Goal: Download file/media

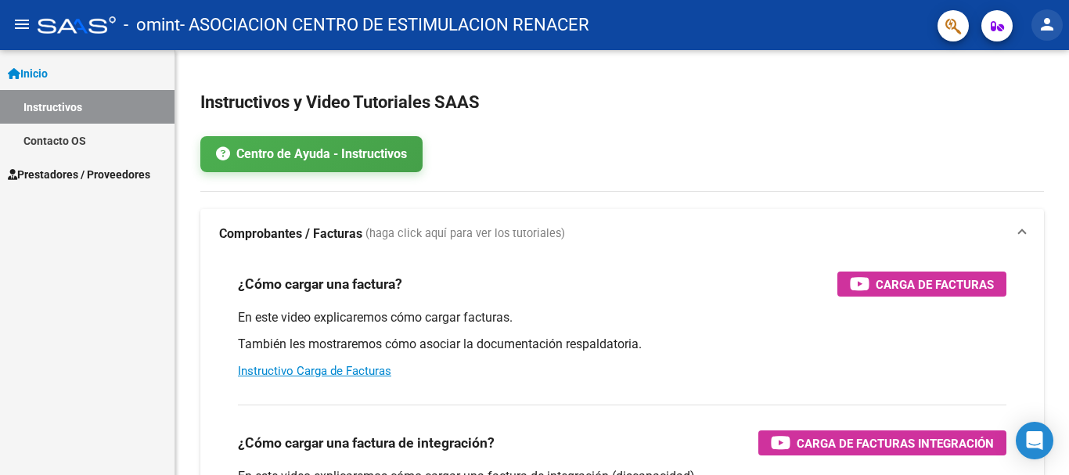
click at [1048, 27] on mat-icon "person" at bounding box center [1046, 24] width 19 height 19
click at [1030, 70] on button "person Mi Perfil" at bounding box center [1014, 66] width 95 height 38
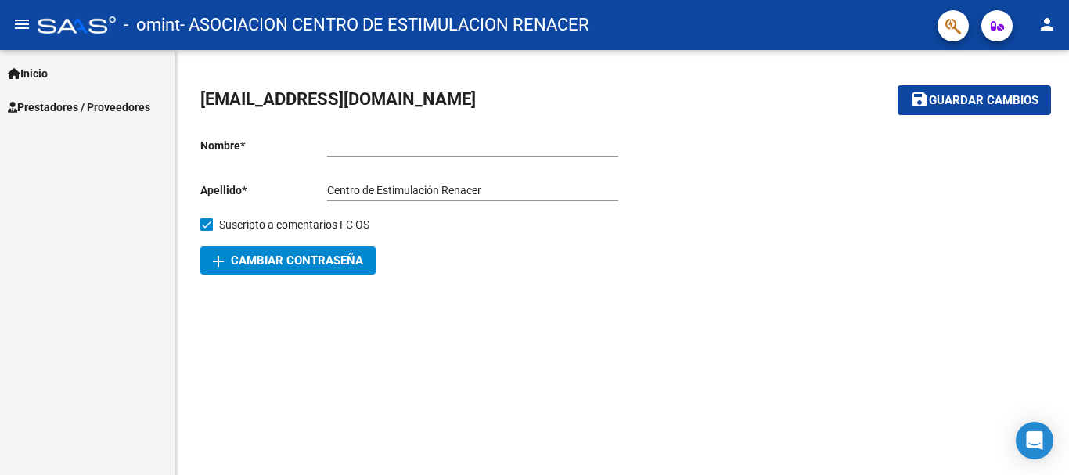
click at [51, 110] on span "Prestadores / Proveedores" at bounding box center [79, 107] width 142 height 17
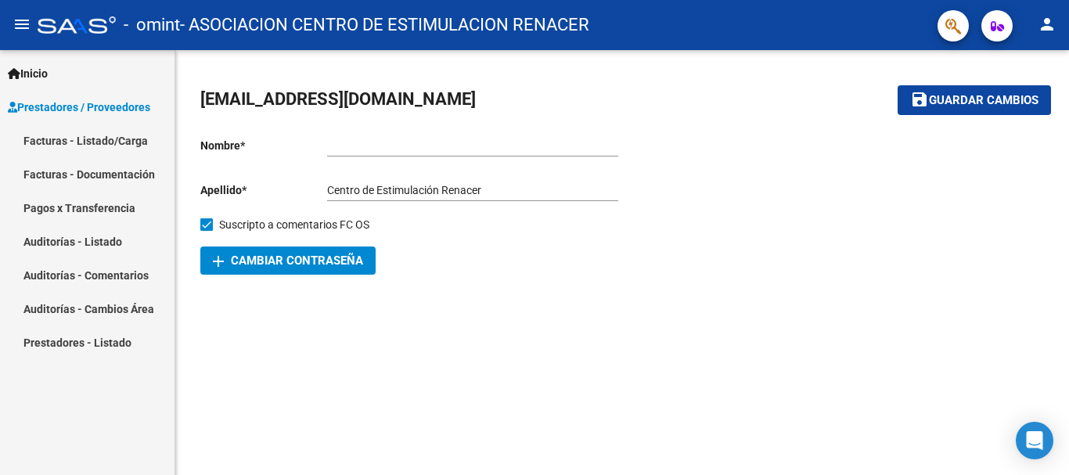
click at [38, 137] on link "Facturas - Listado/Carga" at bounding box center [87, 141] width 174 height 34
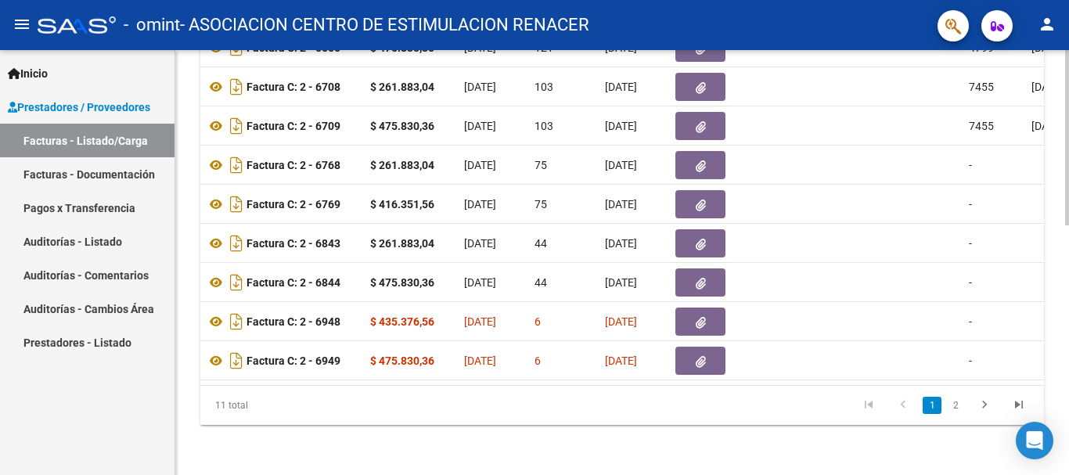
scroll to position [0, 819]
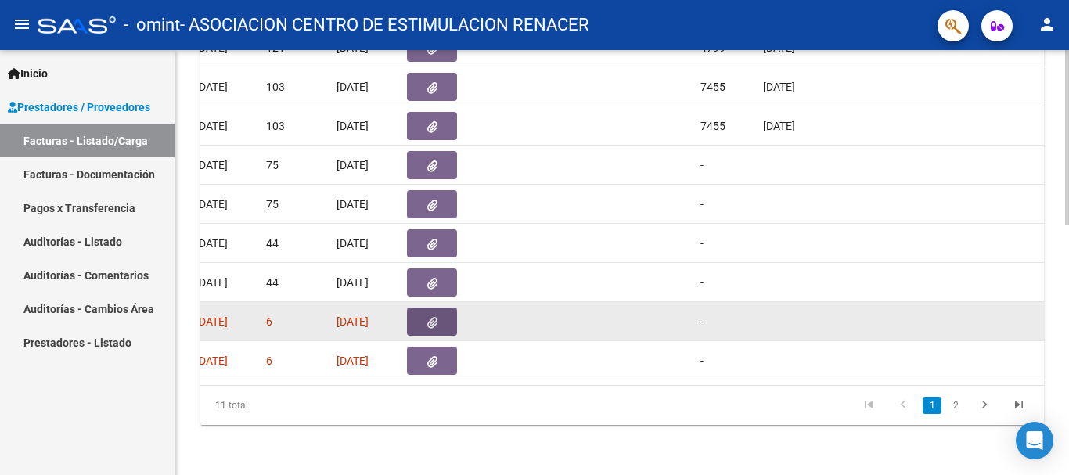
click at [434, 317] on icon "button" at bounding box center [432, 323] width 10 height 12
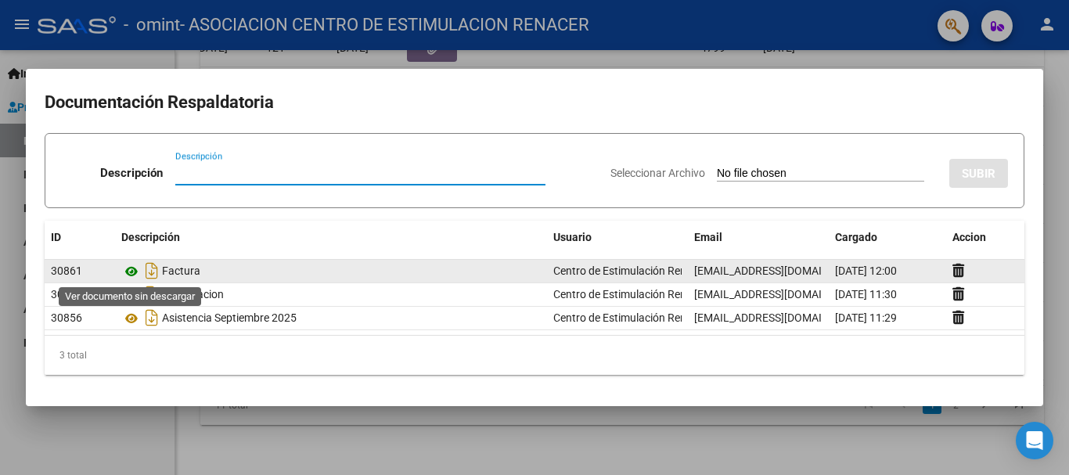
click at [126, 272] on icon at bounding box center [131, 271] width 20 height 19
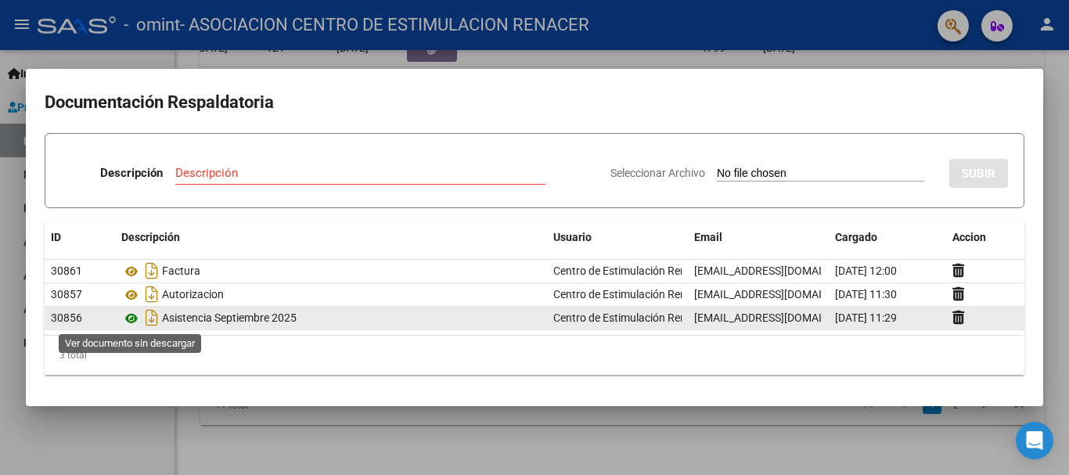
click at [135, 319] on icon at bounding box center [131, 318] width 20 height 19
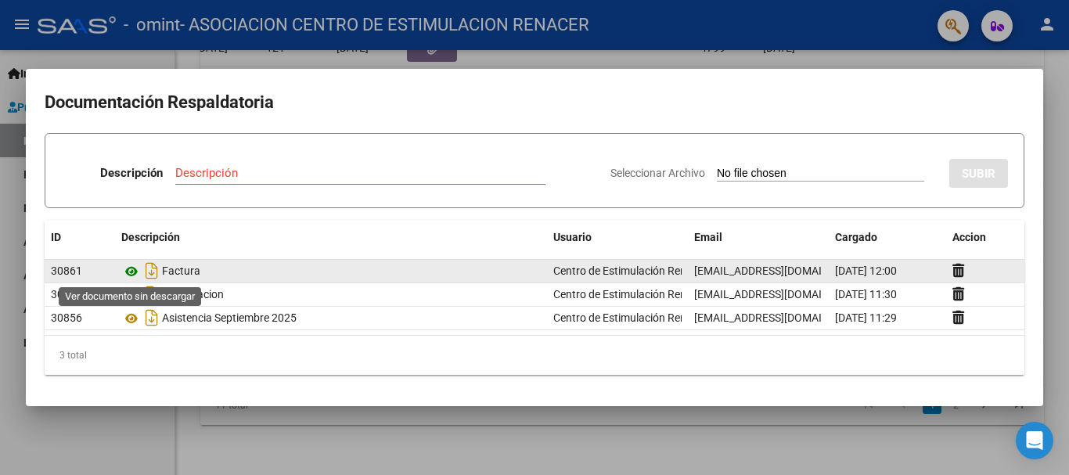
click at [133, 269] on icon at bounding box center [131, 271] width 20 height 19
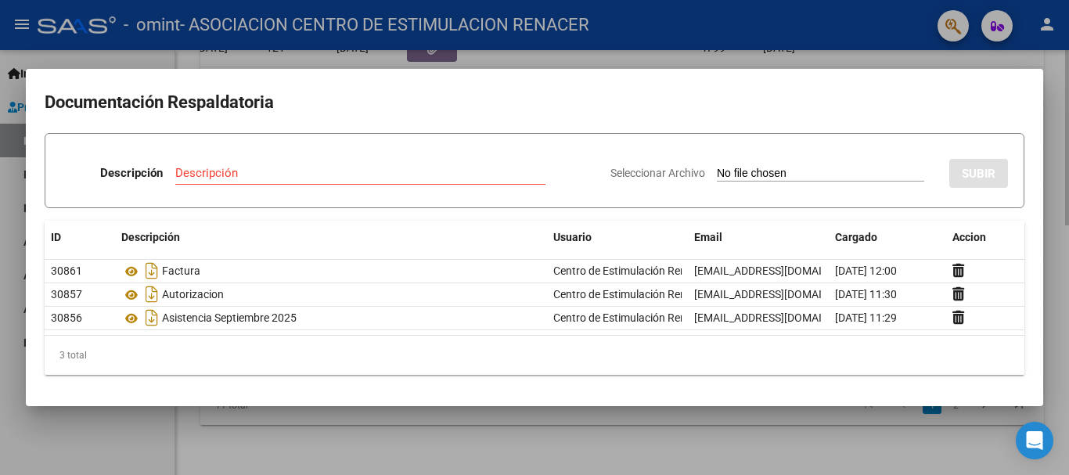
click at [755, 429] on div at bounding box center [534, 237] width 1069 height 475
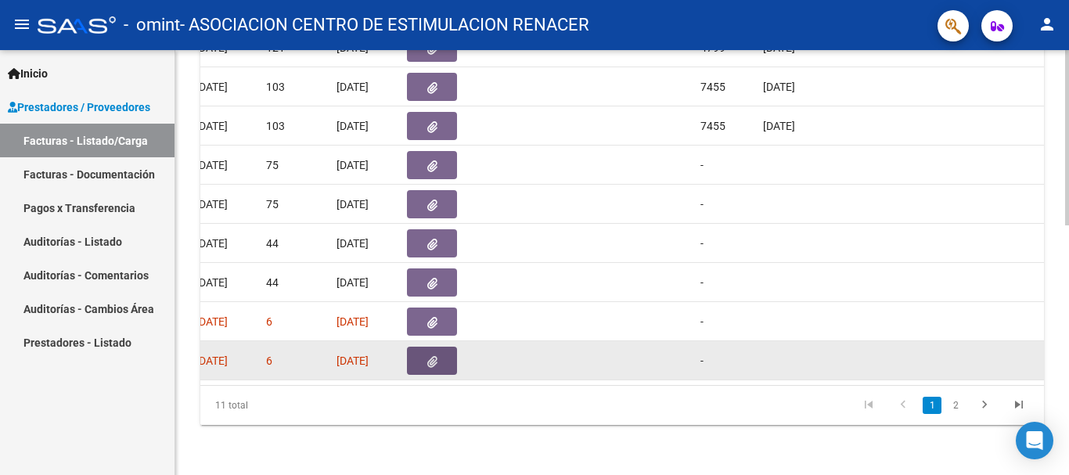
click at [427, 356] on icon "button" at bounding box center [432, 362] width 10 height 12
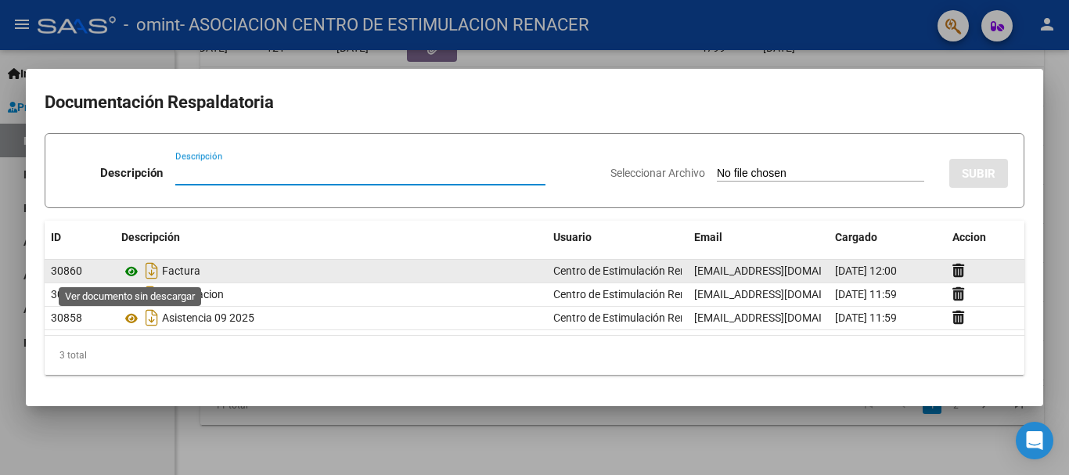
click at [132, 266] on icon at bounding box center [131, 271] width 20 height 19
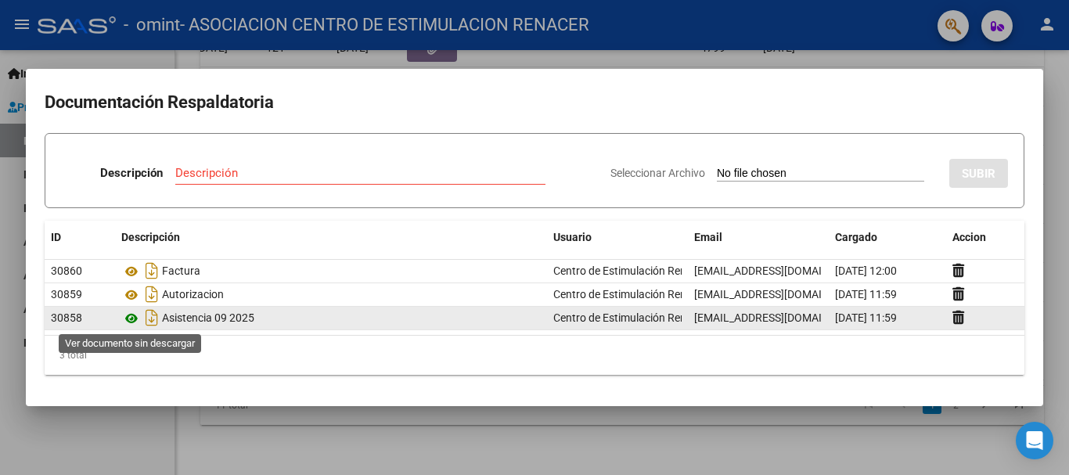
click at [131, 318] on icon at bounding box center [131, 318] width 20 height 19
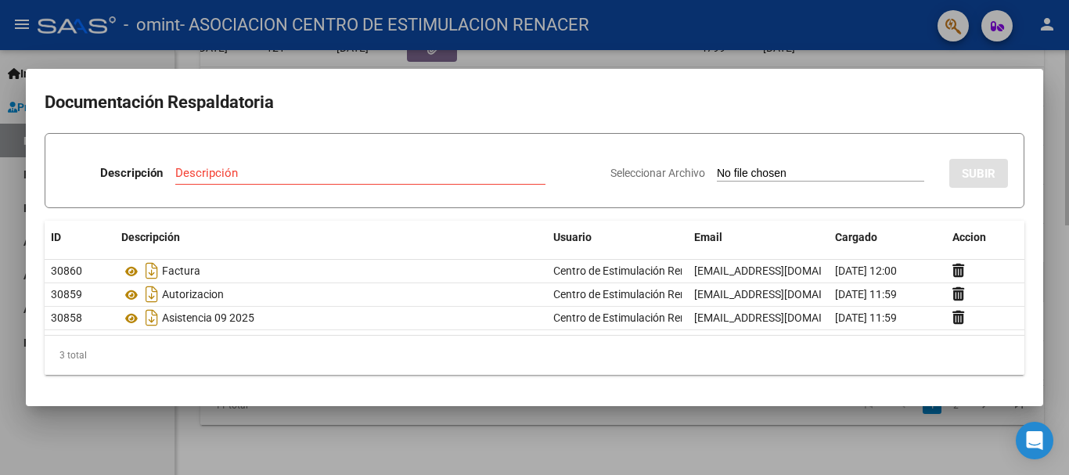
drag, startPoint x: 1058, startPoint y: 176, endPoint x: 893, endPoint y: 253, distance: 182.0
click at [1058, 176] on div at bounding box center [534, 237] width 1069 height 475
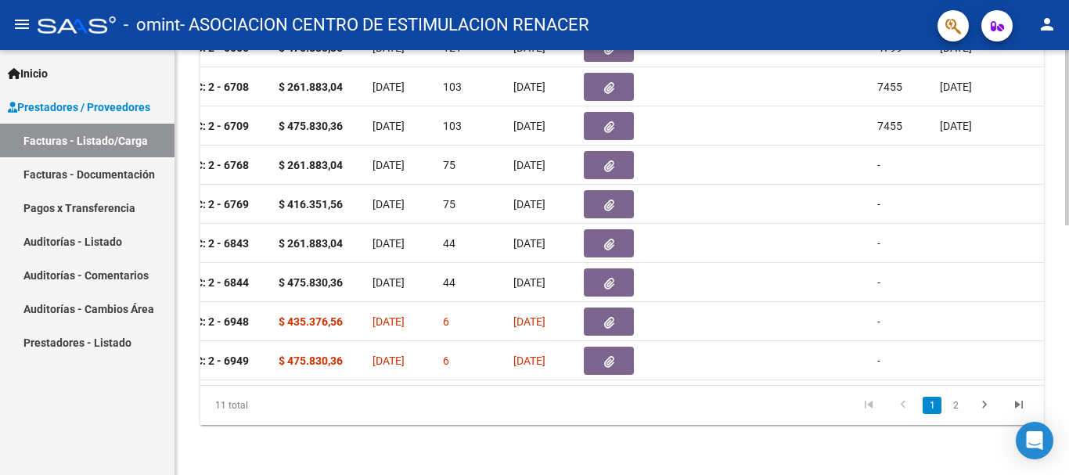
scroll to position [0, 620]
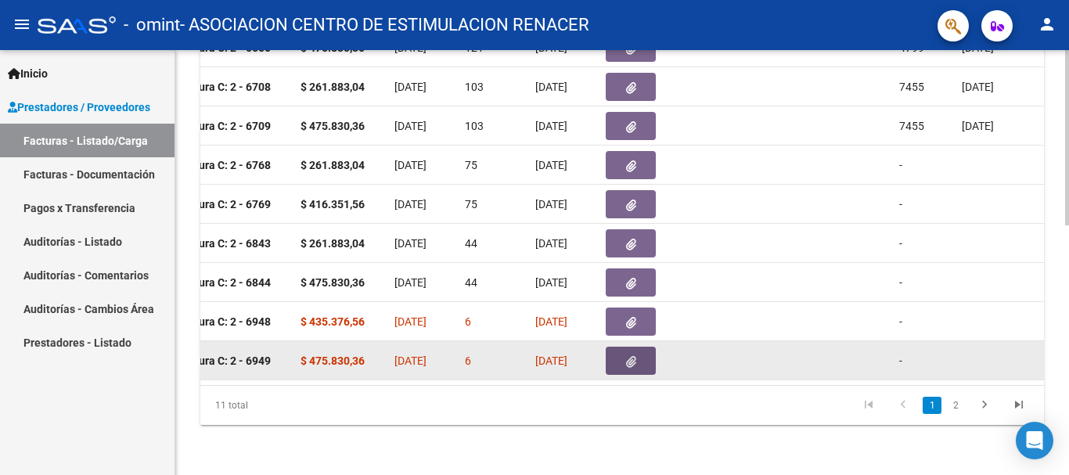
click at [626, 356] on icon "button" at bounding box center [631, 362] width 10 height 12
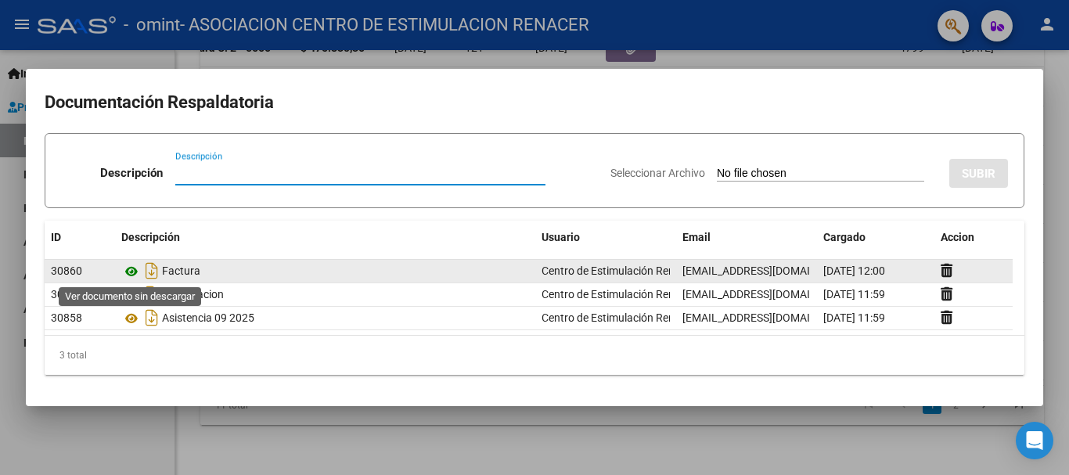
click at [136, 271] on icon at bounding box center [131, 271] width 20 height 19
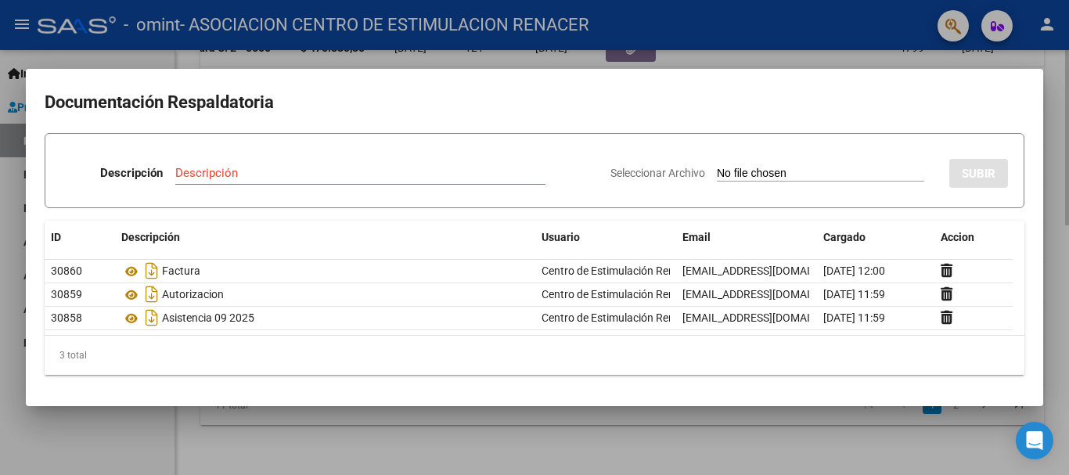
drag, startPoint x: 1058, startPoint y: 156, endPoint x: 1056, endPoint y: 170, distance: 14.3
click at [1057, 154] on div at bounding box center [534, 237] width 1069 height 475
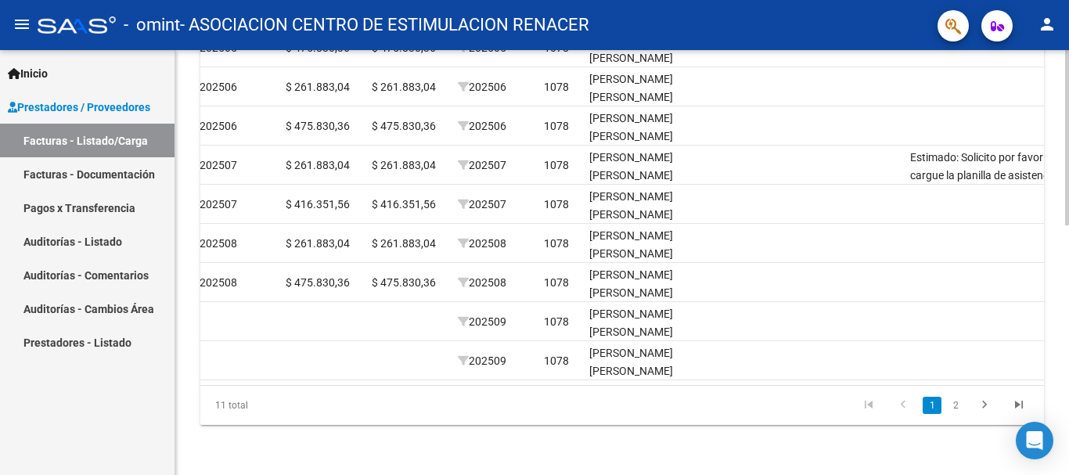
scroll to position [0, 0]
